Goal: Task Accomplishment & Management: Use online tool/utility

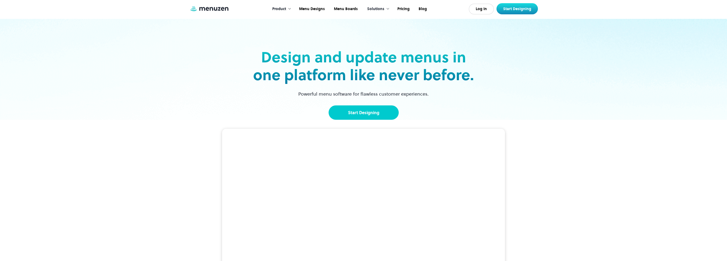
click at [352, 115] on link "Start Designing" at bounding box center [363, 112] width 70 height 14
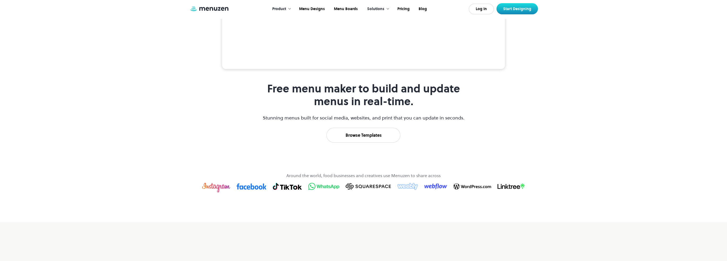
scroll to position [186, 0]
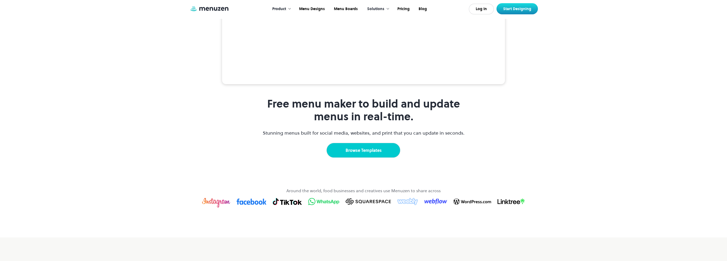
click at [331, 158] on link "Browse Templates" at bounding box center [363, 150] width 74 height 15
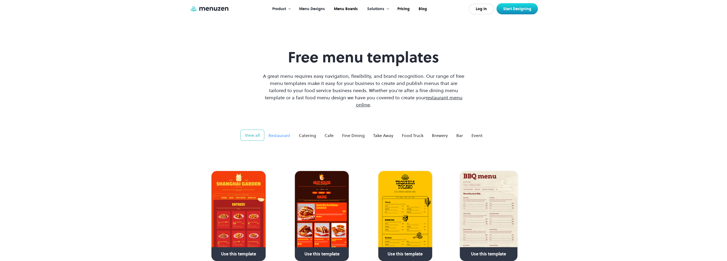
click at [282, 132] on div "Restaurant" at bounding box center [279, 135] width 22 height 6
click at [305, 132] on div "Catering" at bounding box center [307, 135] width 17 height 6
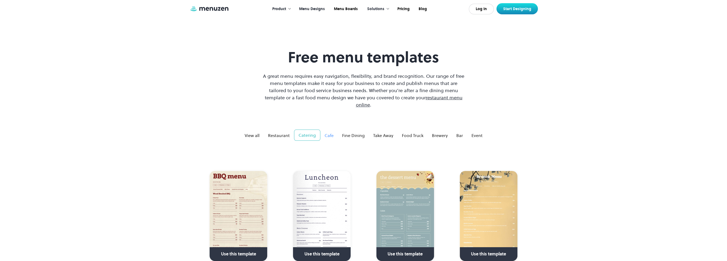
click at [330, 132] on div "Cafe" at bounding box center [328, 135] width 9 height 6
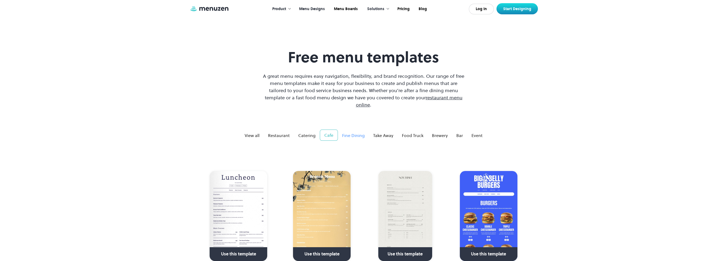
click at [368, 130] on link "Fine Dining" at bounding box center [353, 135] width 31 height 11
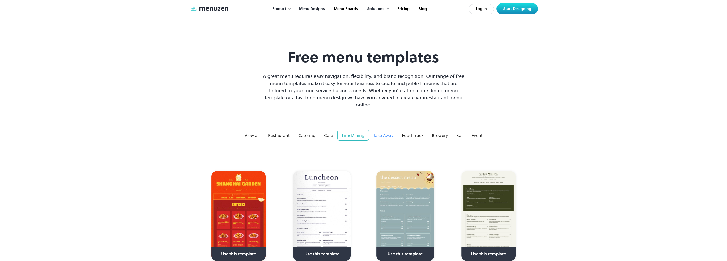
click at [380, 132] on div "Take Away" at bounding box center [383, 135] width 20 height 6
